Goal: Check status

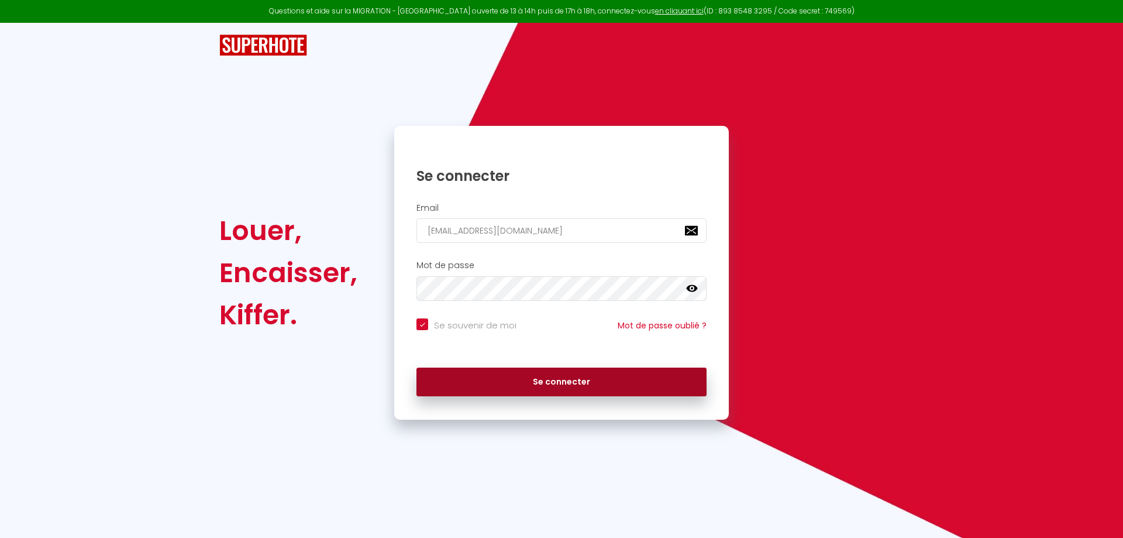
click at [553, 380] on button "Se connecter" at bounding box center [561, 381] width 290 height 29
checkbox input "true"
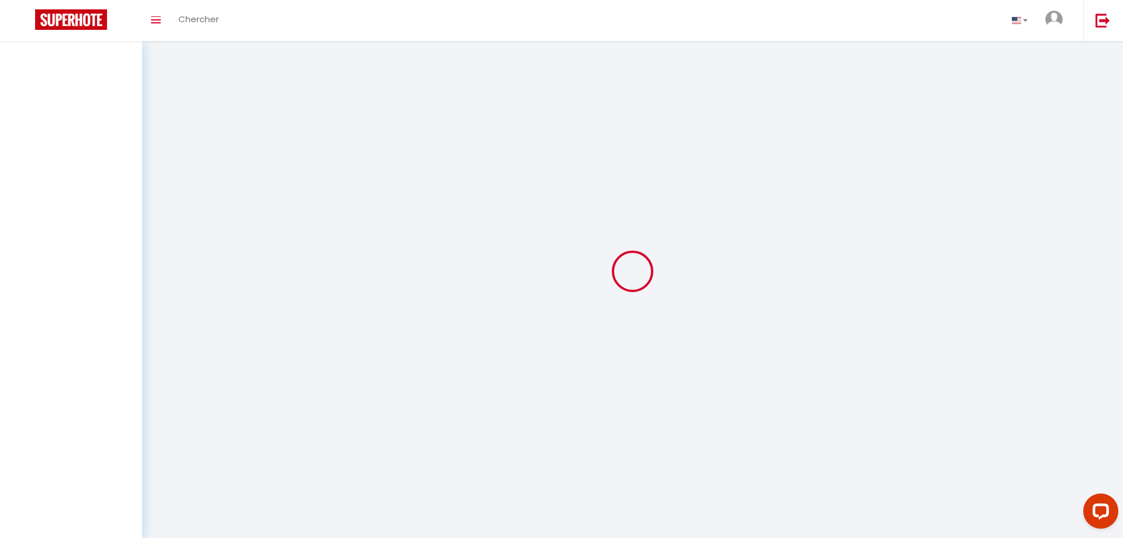
select select
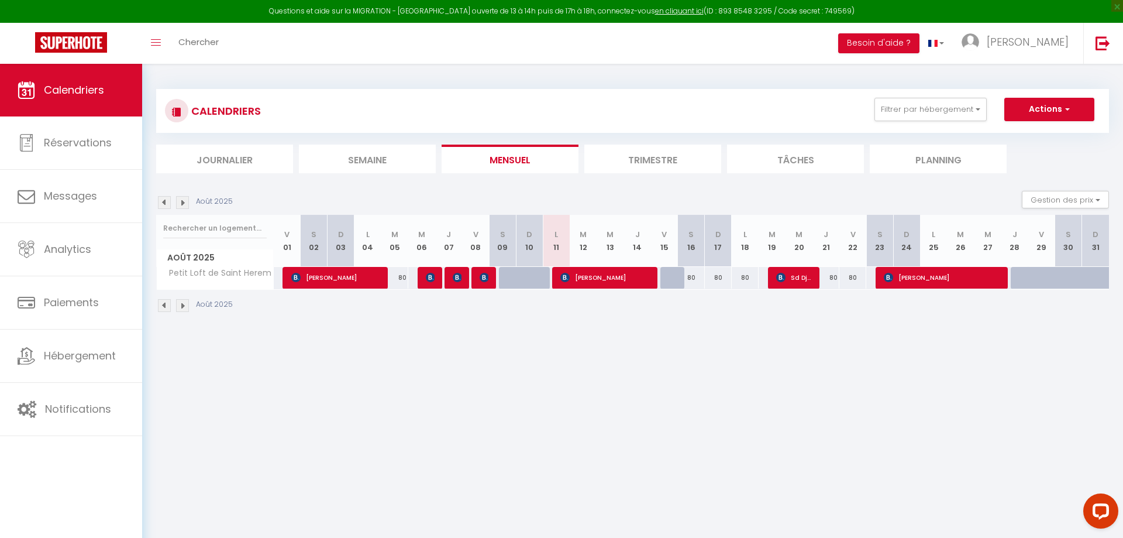
select select
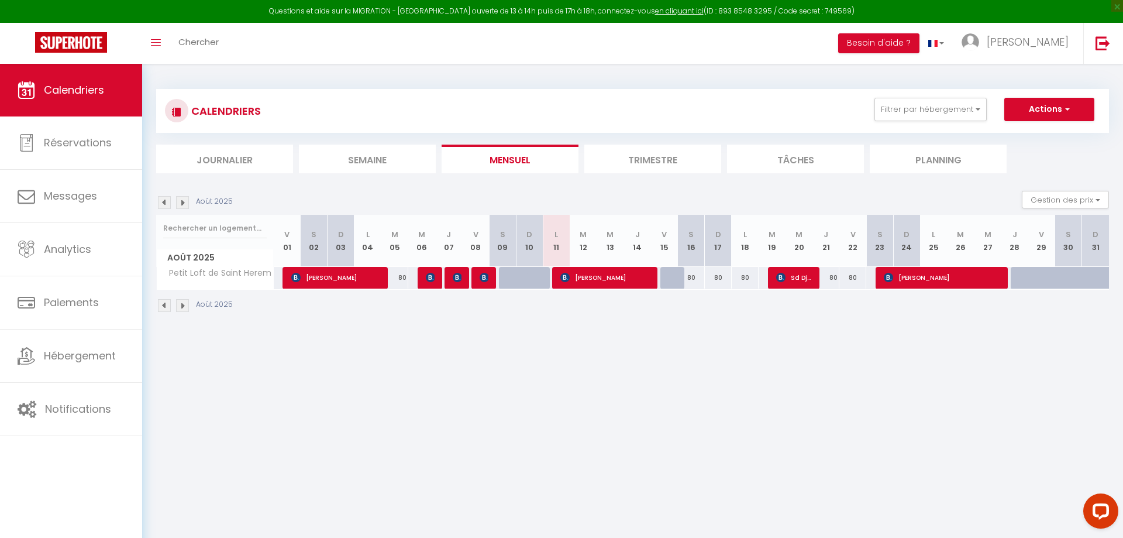
select select
click at [570, 278] on span "[PERSON_NAME]" at bounding box center [604, 277] width 89 height 22
select select "OK"
select select "KO"
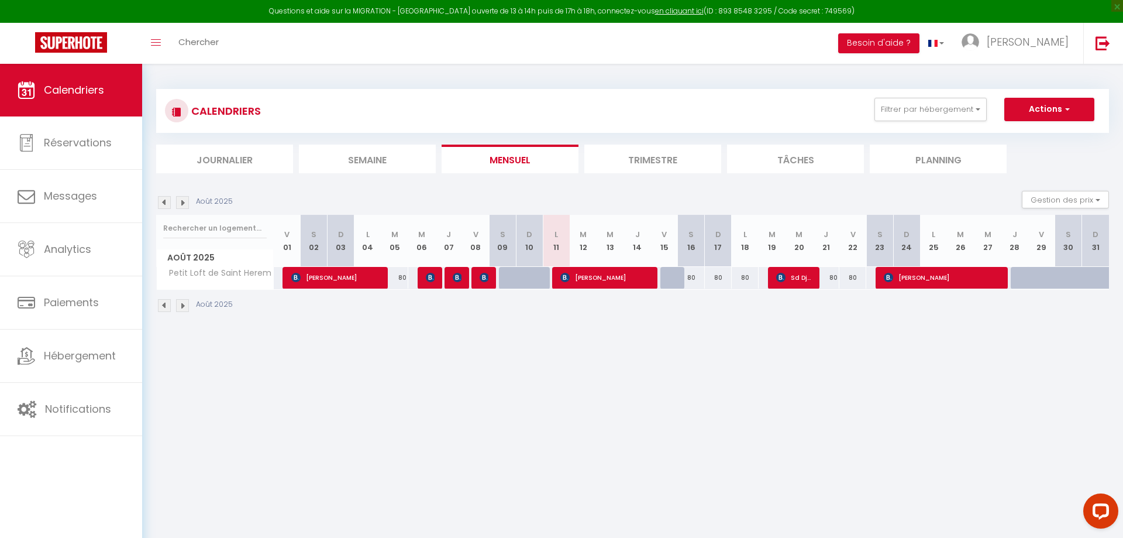
select select "1"
select select "0"
select select "1"
select select
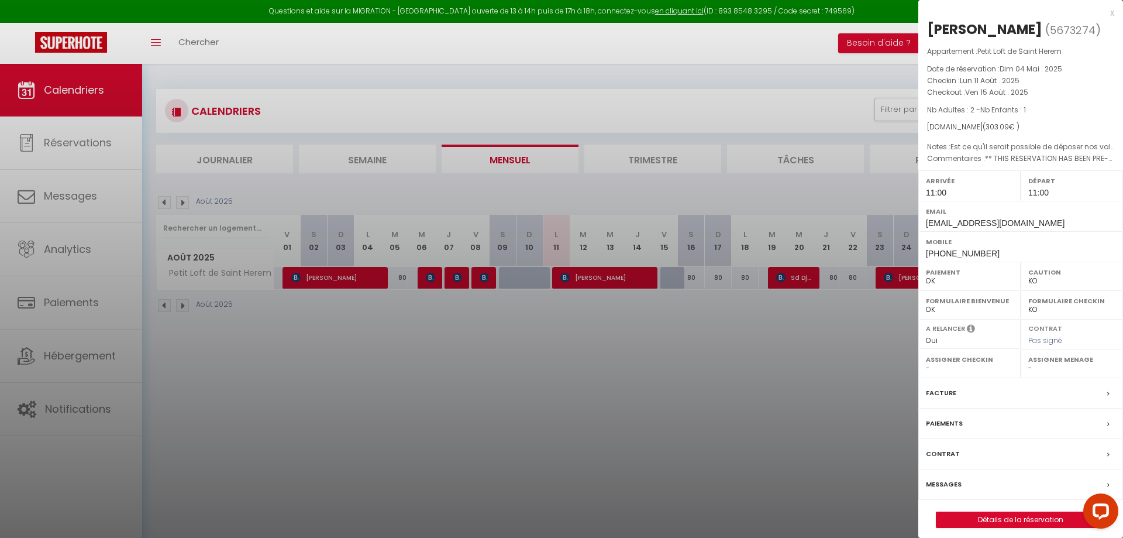
click at [718, 355] on div at bounding box center [561, 269] width 1123 height 538
